Goal: Book appointment/travel/reservation

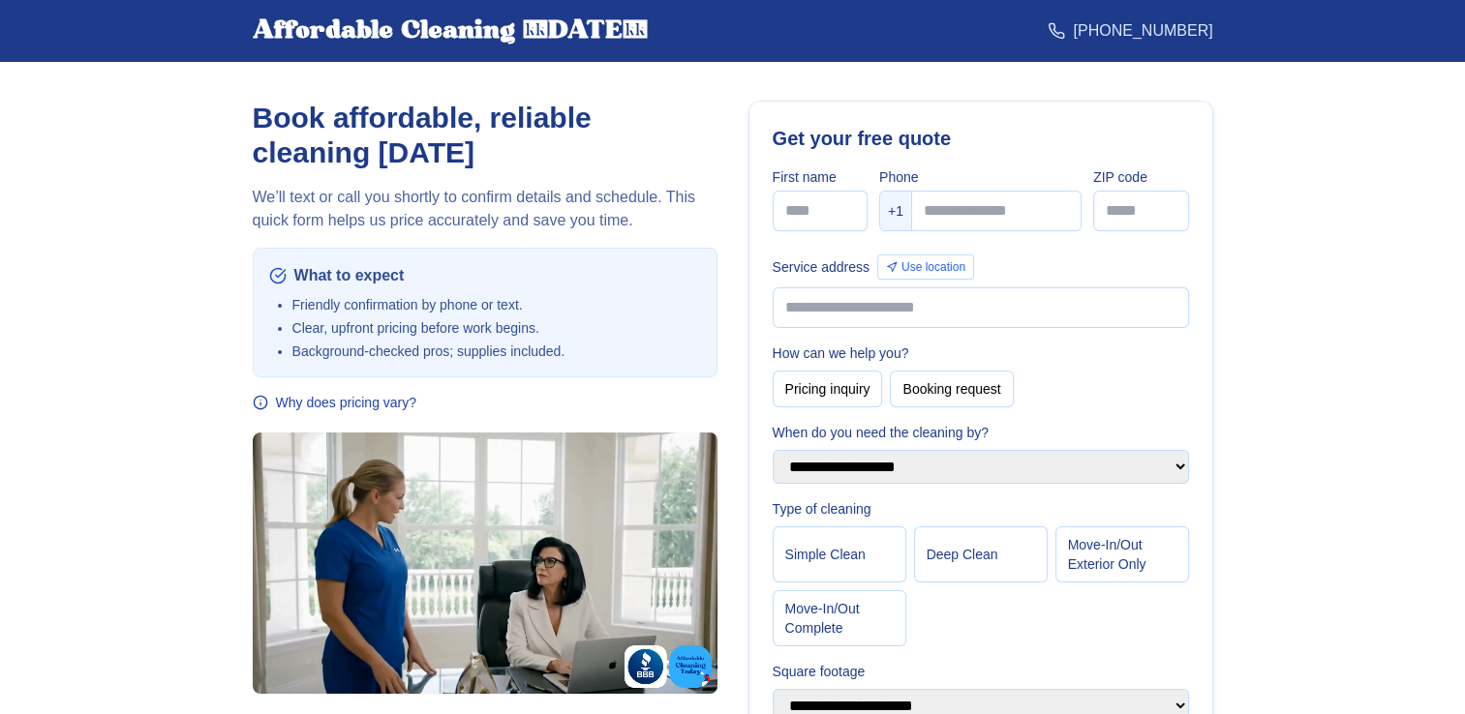
click at [1298, 418] on main "**********" at bounding box center [732, 644] width 1465 height 1164
